Goal: Browse casually

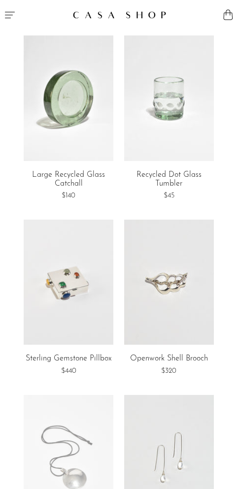
click at [117, 14] on img at bounding box center [120, 15] width 94 height 8
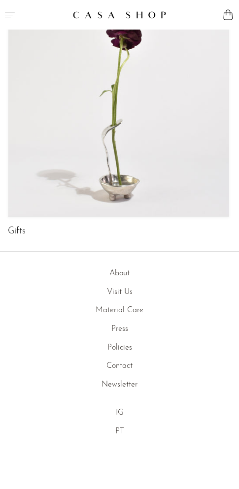
scroll to position [630, 0]
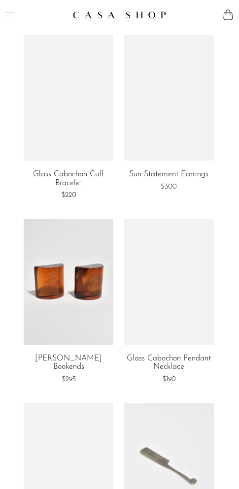
scroll to position [690, 0]
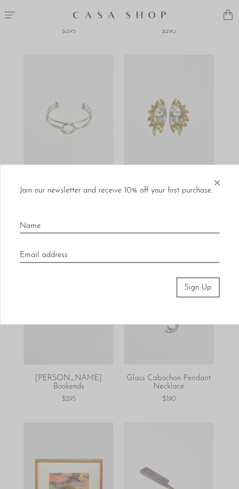
click at [217, 180] on span "×" at bounding box center [217, 180] width 10 height 32
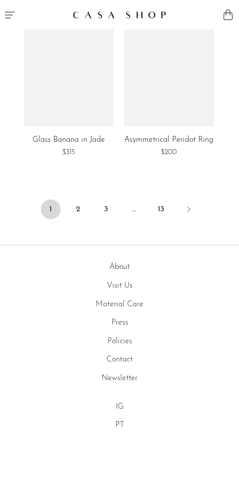
scroll to position [3085, 0]
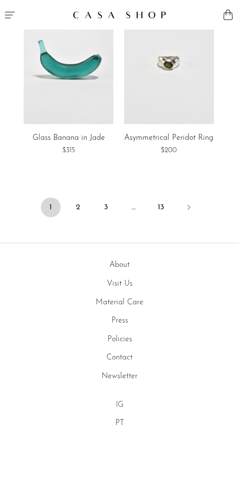
click at [120, 404] on link "IG" at bounding box center [120, 405] width 8 height 8
